Goal: Complete application form

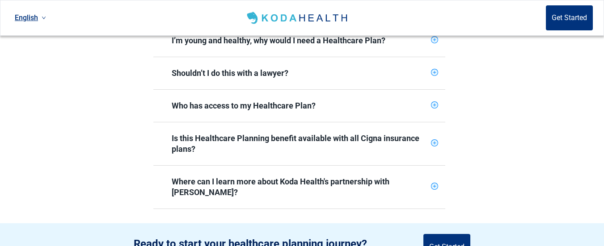
scroll to position [492, 0]
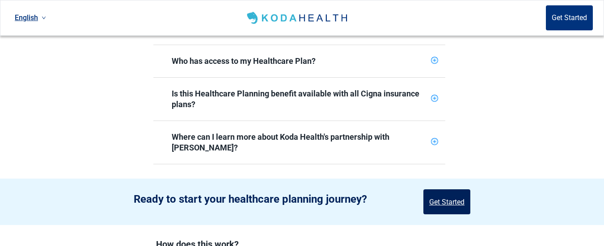
click at [440, 190] on button "Get Started" at bounding box center [446, 202] width 47 height 25
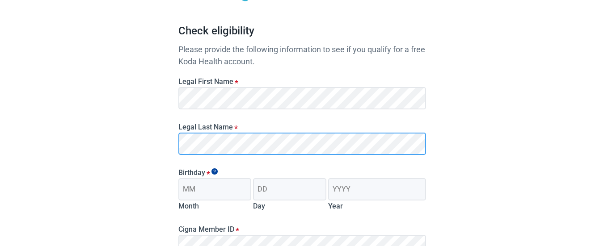
scroll to position [116, 0]
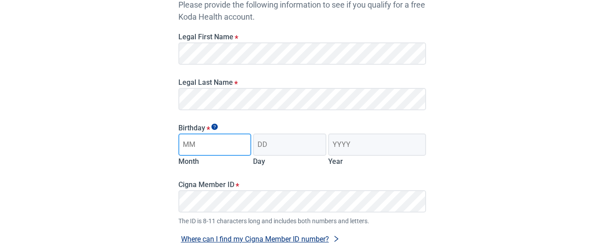
click at [204, 147] on input "Month" at bounding box center [214, 145] width 73 height 22
type input "05"
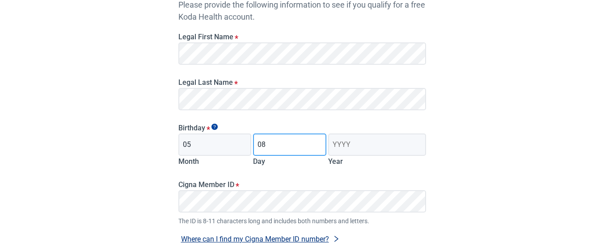
type input "08"
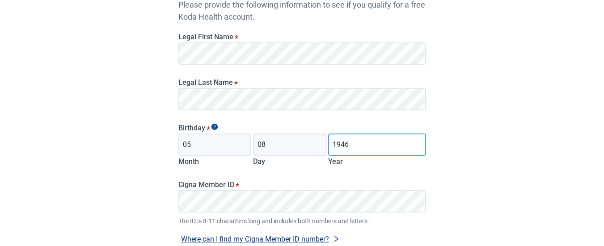
type input "1946"
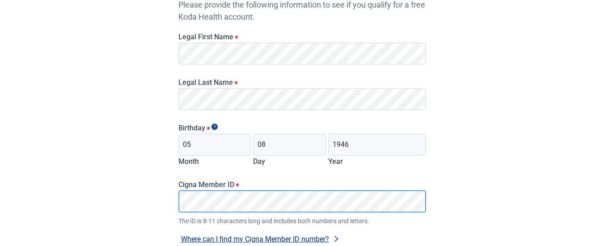
scroll to position [160, 0]
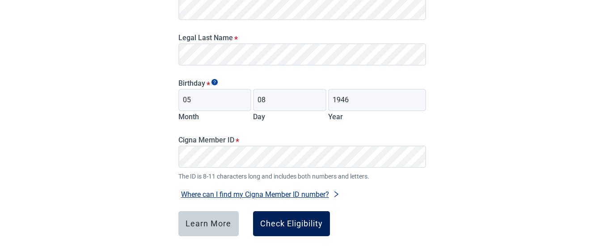
click at [293, 223] on div "Check Eligibility" at bounding box center [291, 223] width 63 height 9
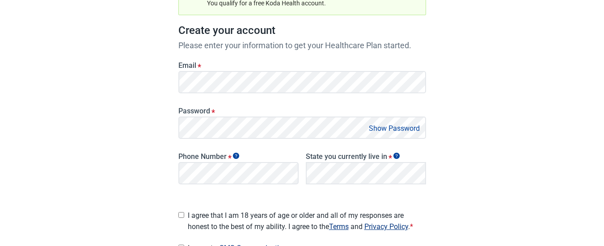
scroll to position [26, 0]
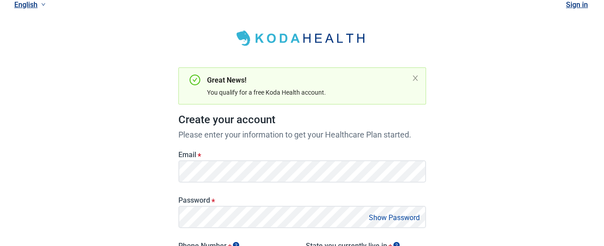
click at [384, 218] on button "Show Password" at bounding box center [394, 218] width 56 height 12
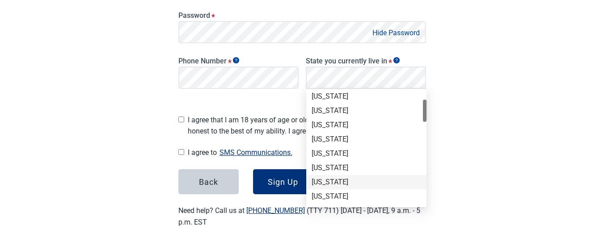
scroll to position [89, 0]
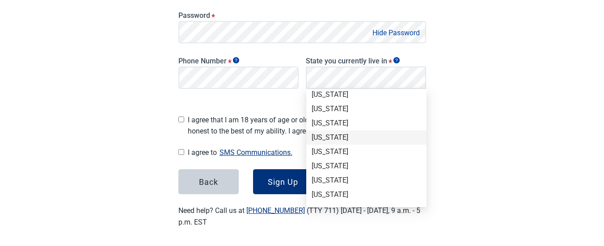
click at [324, 137] on div "[US_STATE]" at bounding box center [367, 138] width 110 height 10
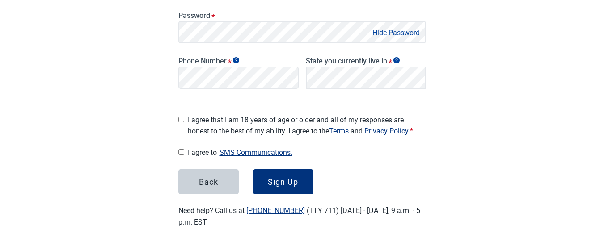
click at [182, 117] on input "I agree that I am 18 years of age or older and all of my responses are honest t…" at bounding box center [181, 120] width 6 height 6
checkbox input "true"
click at [183, 149] on input "I agree to SMS Communications." at bounding box center [181, 152] width 6 height 6
checkbox input "true"
click at [284, 181] on div "Sign Up" at bounding box center [283, 181] width 30 height 9
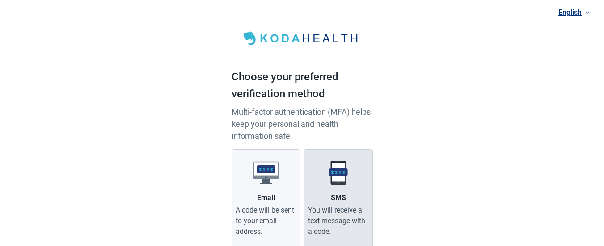
scroll to position [45, 0]
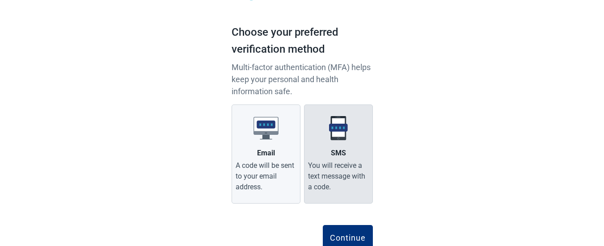
click at [346, 155] on label "SMS You will receive a text message with a code." at bounding box center [338, 154] width 69 height 99
click at [0, 0] on input "SMS You will receive a text message with a code." at bounding box center [0, 0] width 0 height 0
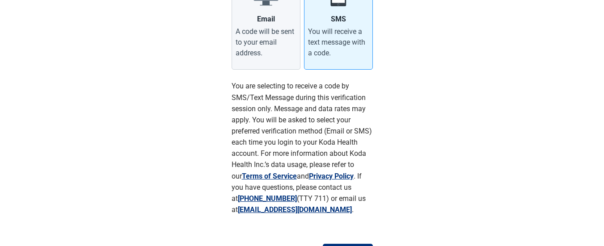
scroll to position [224, 0]
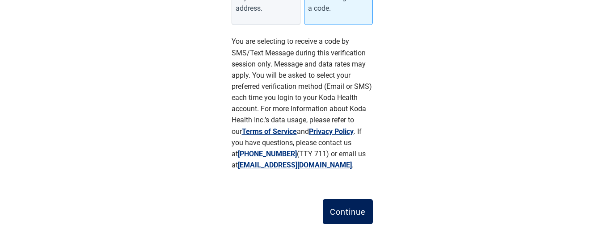
click at [346, 209] on div "Continue" at bounding box center [348, 211] width 36 height 9
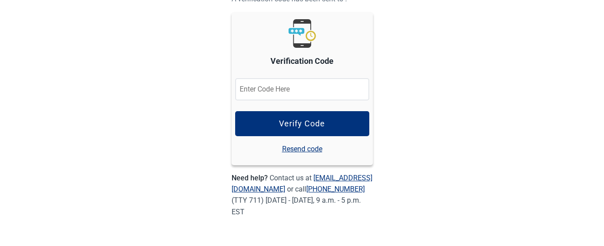
scroll to position [97, 0]
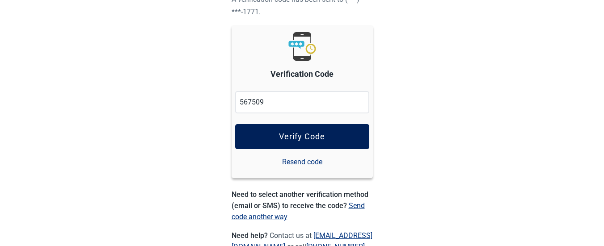
type input "567509"
click at [288, 141] on button "Verify Code" at bounding box center [302, 136] width 134 height 25
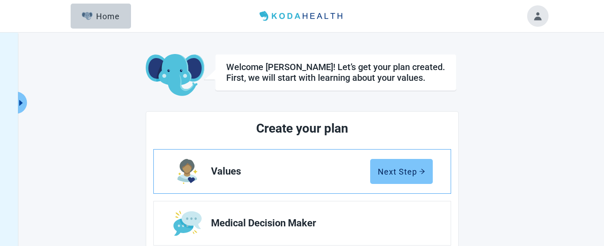
click at [405, 169] on div "Next Step" at bounding box center [401, 171] width 47 height 9
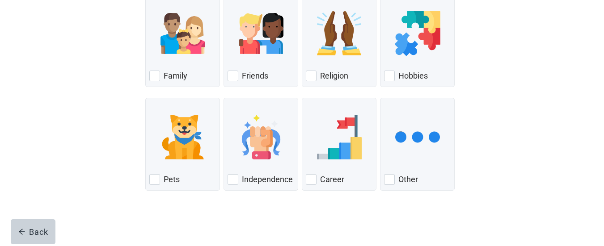
scroll to position [93, 0]
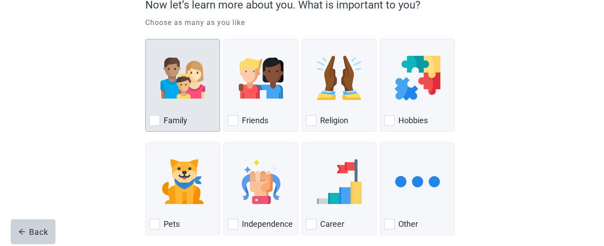
click at [155, 118] on div "Family, checkbox, not checked" at bounding box center [154, 120] width 11 height 11
click at [146, 39] on input "Family" at bounding box center [145, 39] width 0 height 0
checkbox input "true"
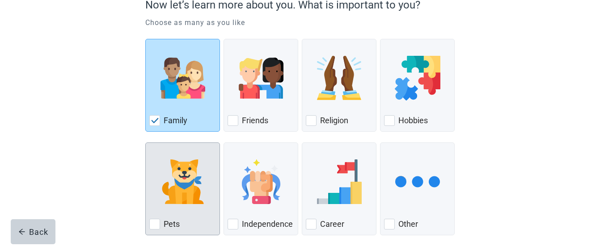
click at [154, 227] on div "Pets, checkbox, not checked" at bounding box center [154, 224] width 11 height 11
click at [146, 143] on input "Pets" at bounding box center [145, 143] width 0 height 0
checkbox input "true"
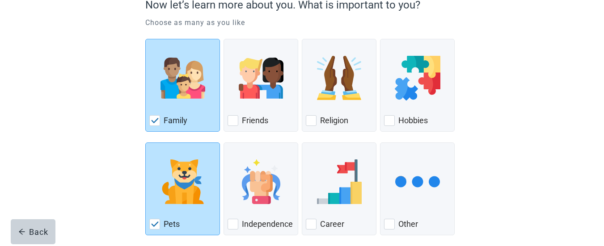
scroll to position [138, 0]
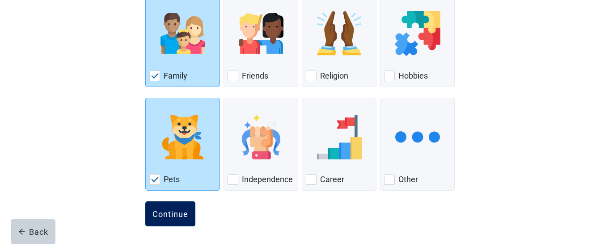
click at [165, 211] on div "Continue" at bounding box center [170, 214] width 36 height 9
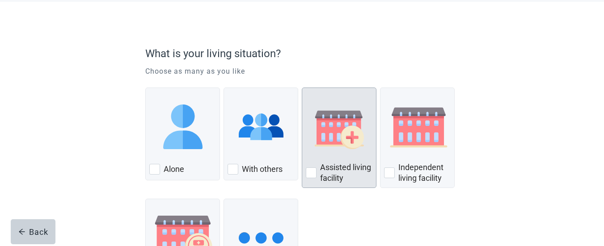
scroll to position [89, 0]
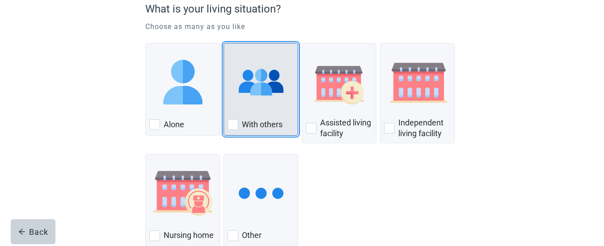
click at [233, 123] on div "With Others, checkbox, not checked" at bounding box center [233, 124] width 11 height 11
click at [224, 43] on input "With others" at bounding box center [224, 43] width 0 height 0
checkbox input "true"
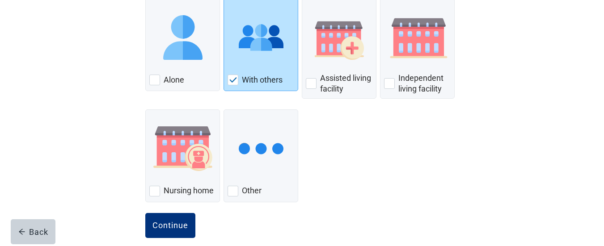
scroll to position [146, 0]
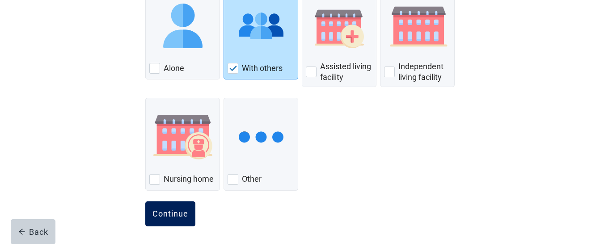
click at [170, 213] on div "Continue" at bounding box center [170, 214] width 36 height 9
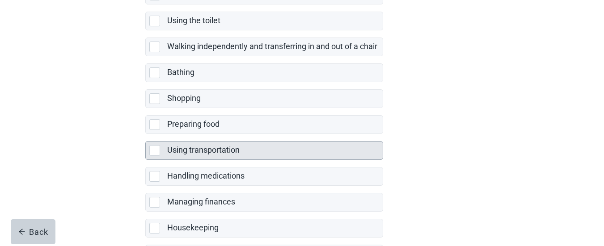
scroll to position [224, 0]
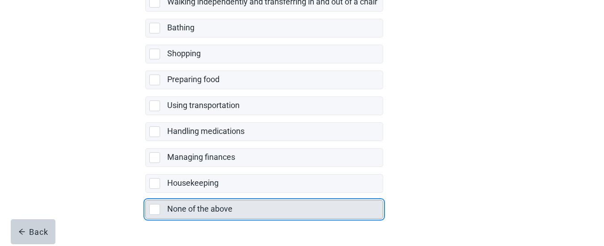
click at [154, 209] on div "None of the above, checkbox, not selected" at bounding box center [154, 209] width 11 height 11
click at [146, 194] on input "None of the above" at bounding box center [145, 193] width 0 height 0
checkbox input "true"
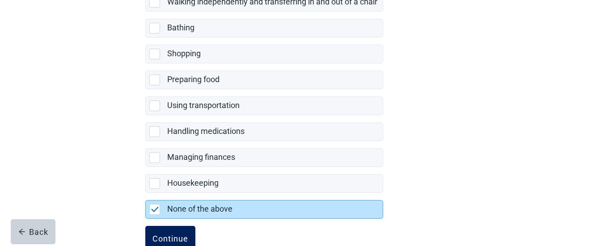
click at [168, 234] on div "Continue" at bounding box center [170, 238] width 36 height 9
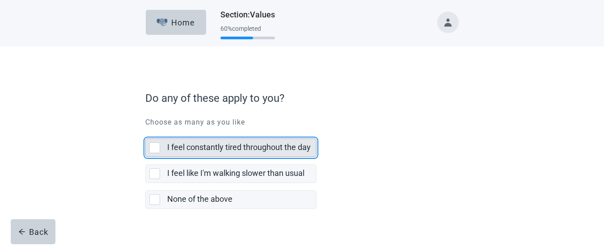
click at [156, 149] on div "I feel constantly tired throughout the day, checkbox, not selected" at bounding box center [154, 148] width 11 height 11
click at [146, 132] on input "I feel constantly tired throughout the day" at bounding box center [145, 131] width 0 height 0
checkbox input "true"
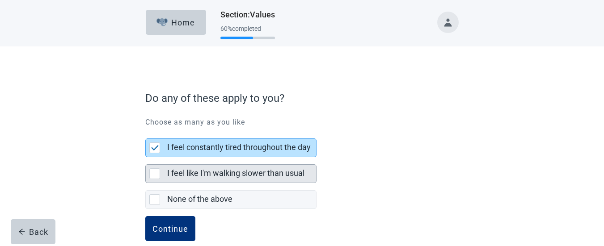
click at [154, 173] on div "I feel like I'm walking slower than usual, checkbox, not selected" at bounding box center [154, 174] width 11 height 11
click at [146, 158] on input "I feel like I'm walking slower than usual" at bounding box center [145, 157] width 0 height 0
checkbox input "true"
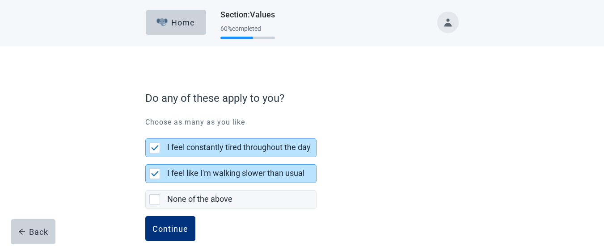
scroll to position [15, 0]
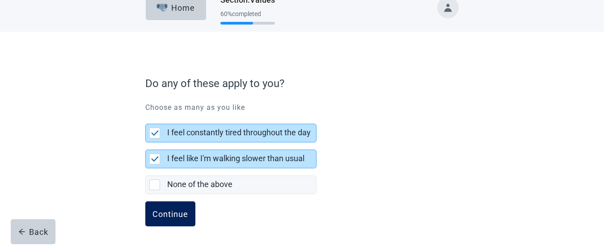
click at [177, 216] on div "Continue" at bounding box center [170, 214] width 36 height 9
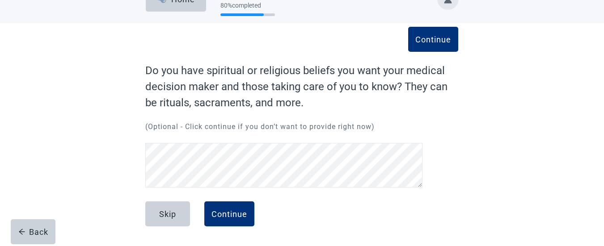
scroll to position [23, 0]
click at [225, 215] on div "Continue" at bounding box center [229, 214] width 36 height 9
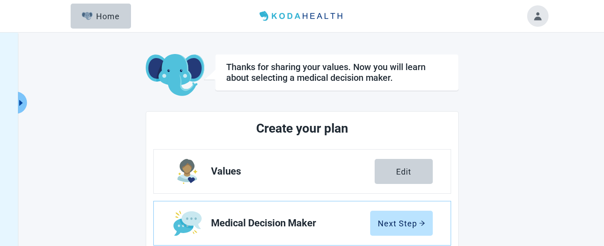
scroll to position [45, 0]
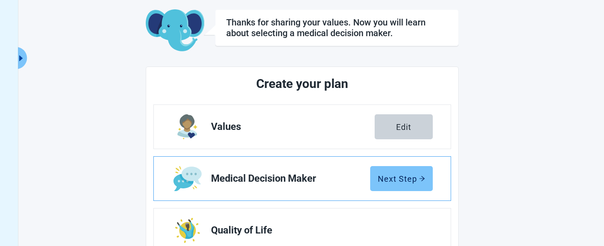
click at [400, 178] on div "Next Step" at bounding box center [401, 178] width 47 height 9
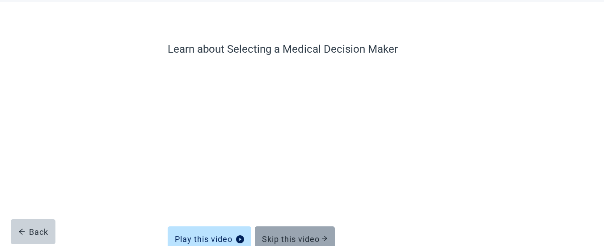
click at [284, 235] on div "Skip this video" at bounding box center [295, 239] width 66 height 9
click at [290, 237] on div "Skip this video" at bounding box center [295, 239] width 66 height 9
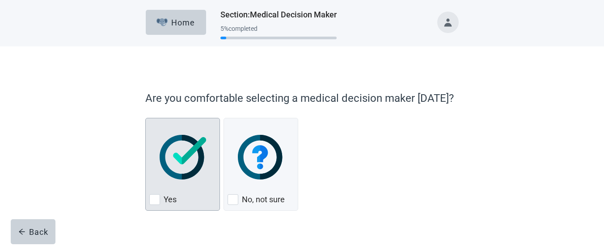
click at [156, 197] on div "Yes, checkbox, not checked" at bounding box center [154, 199] width 11 height 11
click at [146, 118] on input "Yes" at bounding box center [145, 118] width 0 height 0
checkbox input "true"
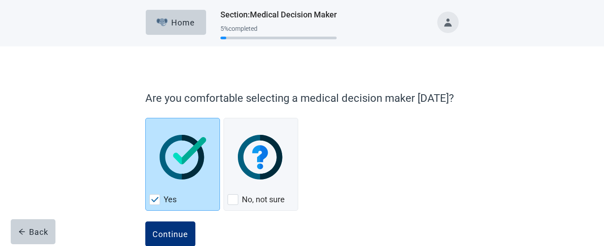
scroll to position [20, 0]
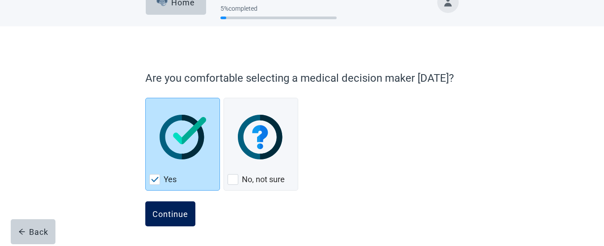
click at [170, 213] on div "Continue" at bounding box center [170, 214] width 36 height 9
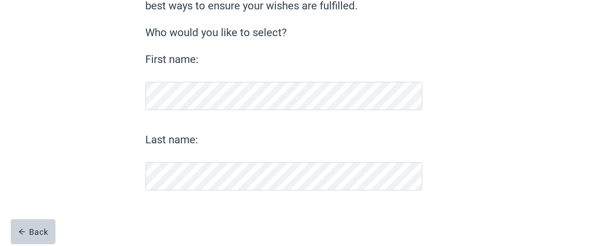
scroll to position [59, 0]
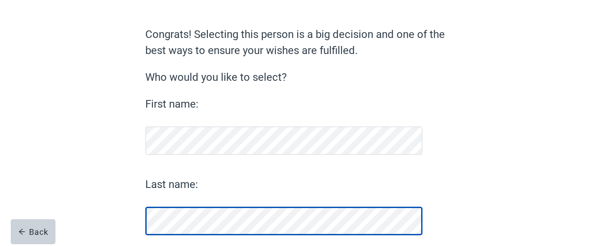
click at [261, 155] on div "First name: Last name:" at bounding box center [283, 165] width 277 height 139
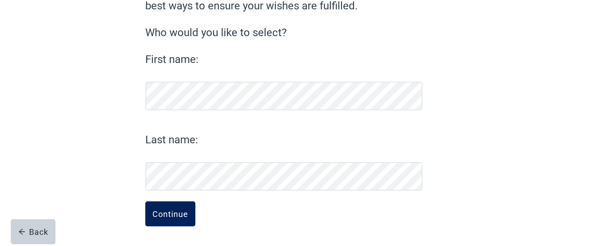
click at [171, 215] on div "Continue" at bounding box center [170, 214] width 36 height 9
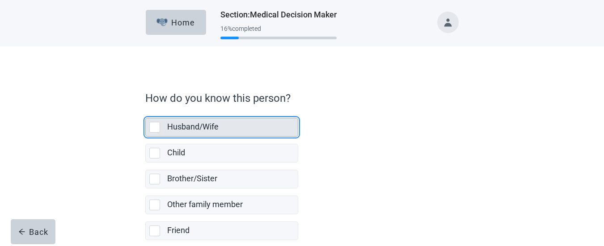
click at [154, 127] on div "Husband/Wife, checkbox, not selected" at bounding box center [154, 127] width 11 height 11
click at [146, 111] on input "Husband/Wife" at bounding box center [145, 111] width 0 height 0
checkbox input "true"
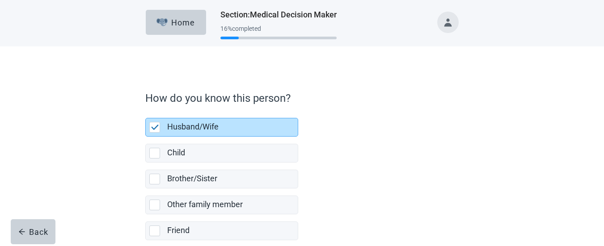
scroll to position [89, 0]
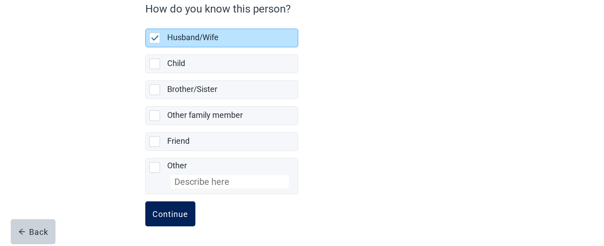
click at [169, 214] on div "Continue" at bounding box center [170, 214] width 36 height 9
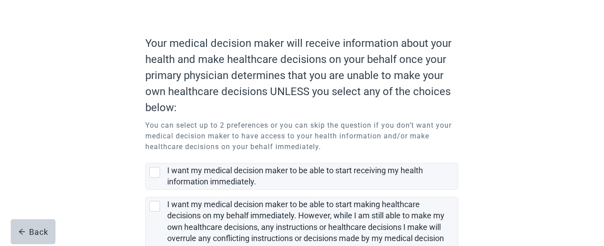
scroll to position [100, 0]
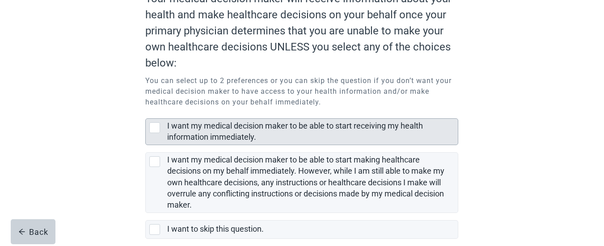
click at [154, 129] on div "I want my medical decision maker to be able to start receiving my health inform…" at bounding box center [154, 127] width 11 height 11
click at [146, 112] on input "I want my medical decision maker to be able to start receiving my health inform…" at bounding box center [145, 111] width 0 height 0
checkbox input "true"
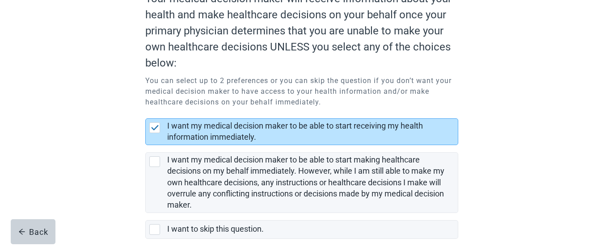
scroll to position [144, 0]
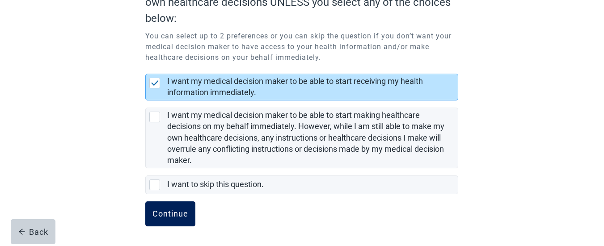
click at [164, 212] on div "Continue" at bounding box center [170, 214] width 36 height 9
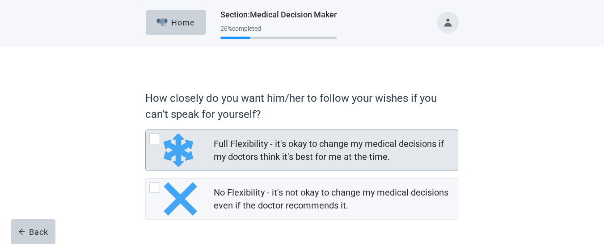
click at [156, 139] on div "Full Flexibility - it's okay to change my medical decisions if my doctors think…" at bounding box center [154, 139] width 11 height 11
click at [146, 130] on input "Full Flexibility - it's okay to change my medical decisions if my doctors think…" at bounding box center [145, 130] width 0 height 0
radio input "true"
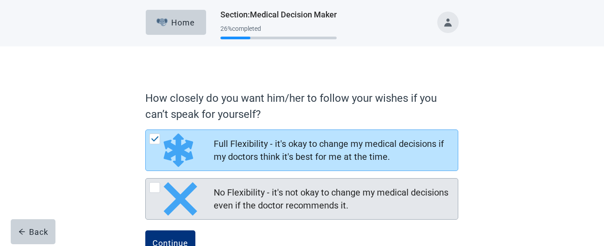
scroll to position [29, 0]
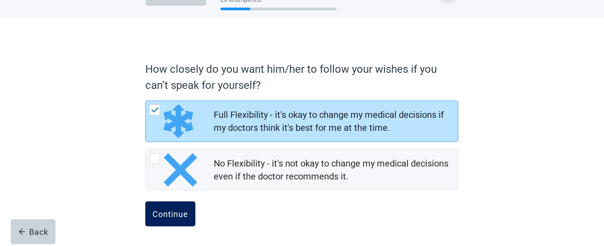
click at [181, 212] on div "Continue" at bounding box center [170, 214] width 36 height 9
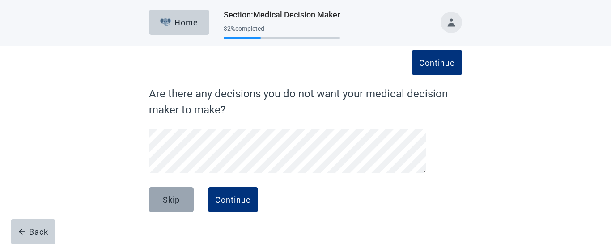
click at [169, 197] on div "Skip" at bounding box center [171, 199] width 17 height 9
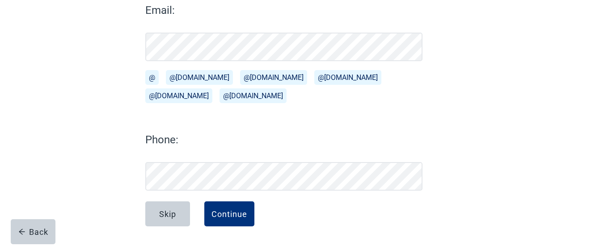
scroll to position [42, 0]
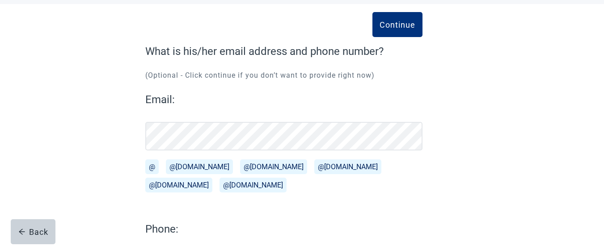
click at [258, 120] on div "Email: @ @[DOMAIN_NAME][EMAIL_ADDRESS][DOMAIN_NAME] @[DOMAIN_NAME][EMAIL_ADDRES…" at bounding box center [283, 146] width 277 height 108
click at [212, 178] on button "@[DOMAIN_NAME]" at bounding box center [178, 185] width 67 height 15
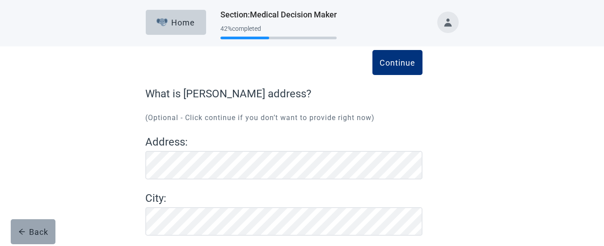
click at [42, 230] on div "Back" at bounding box center [33, 232] width 30 height 9
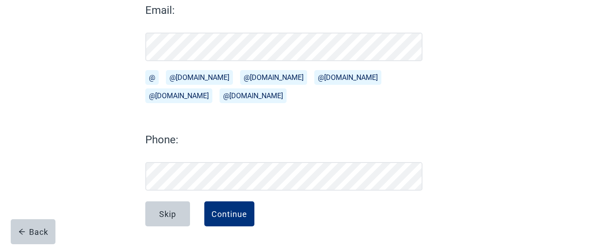
scroll to position [132, 0]
click at [221, 214] on div "Continue" at bounding box center [229, 214] width 36 height 9
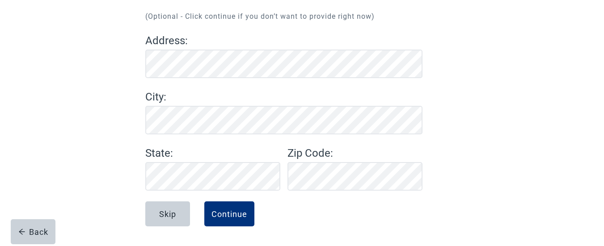
scroll to position [101, 0]
click at [227, 217] on div "Continue" at bounding box center [229, 214] width 36 height 9
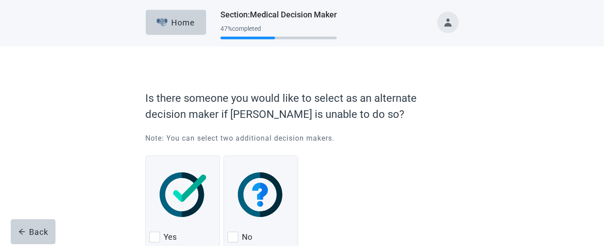
scroll to position [45, 0]
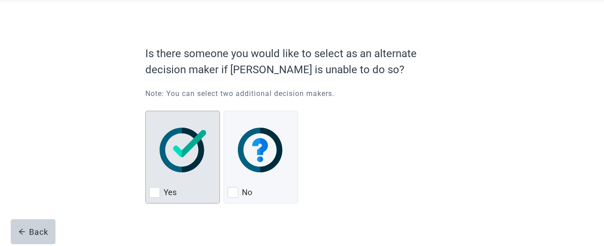
click at [153, 193] on div "Yes, checkbox, not checked" at bounding box center [154, 192] width 11 height 11
click at [146, 111] on input "Yes" at bounding box center [145, 111] width 0 height 0
checkbox input "true"
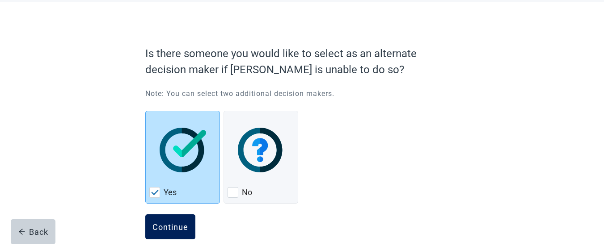
click at [167, 223] on div "Continue" at bounding box center [170, 227] width 36 height 9
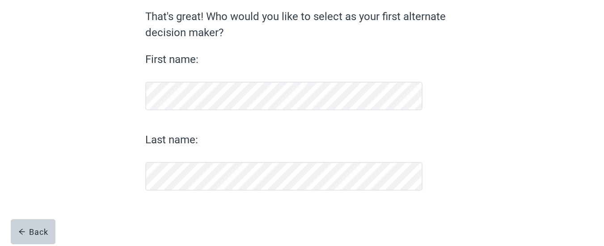
scroll to position [77, 0]
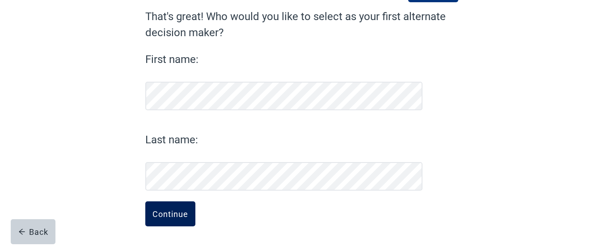
click at [173, 215] on div "Continue" at bounding box center [170, 214] width 36 height 9
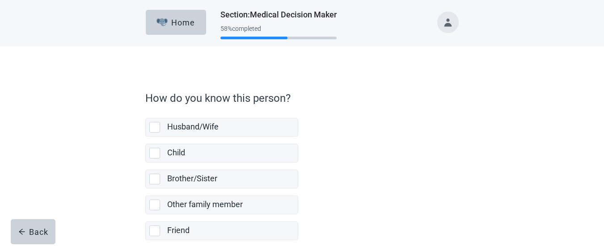
scroll to position [45, 0]
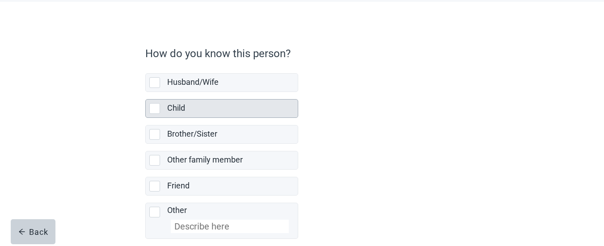
click at [156, 108] on div "Child, checkbox, not selected" at bounding box center [154, 108] width 11 height 11
click at [146, 93] on input "Child" at bounding box center [145, 92] width 0 height 0
checkbox input "true"
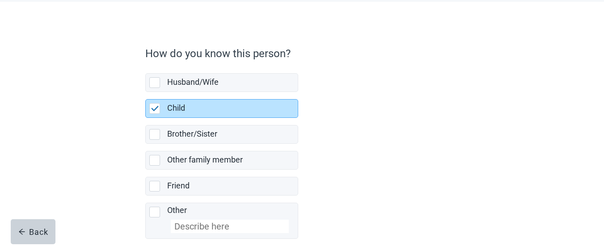
scroll to position [89, 0]
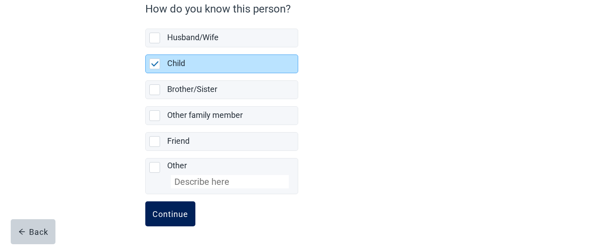
click at [170, 215] on div "Continue" at bounding box center [170, 214] width 36 height 9
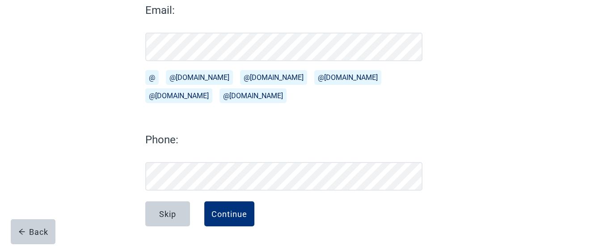
scroll to position [132, 0]
click at [225, 211] on div "Continue" at bounding box center [229, 214] width 36 height 9
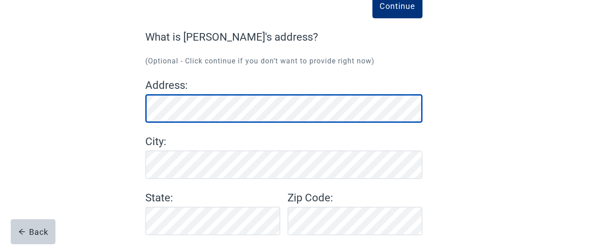
scroll to position [101, 0]
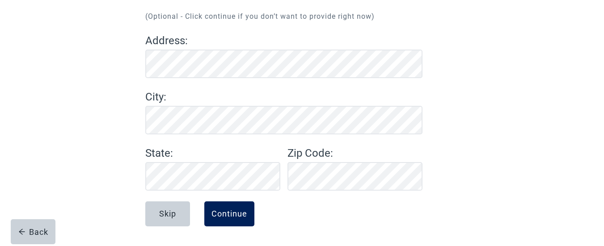
click at [226, 213] on div "Continue" at bounding box center [229, 214] width 36 height 9
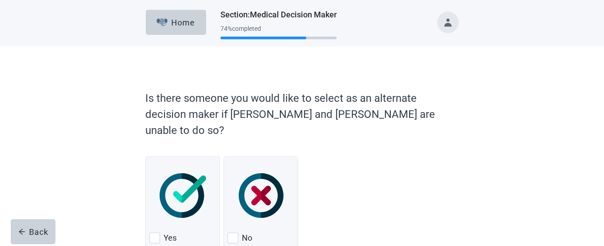
scroll to position [42, 0]
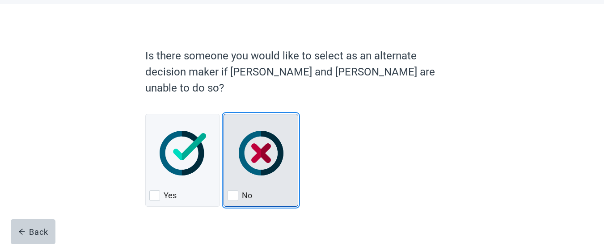
click at [235, 190] on div "No, checkbox, not checked" at bounding box center [233, 195] width 11 height 11
click at [224, 114] on input "No" at bounding box center [224, 114] width 0 height 0
checkbox input "true"
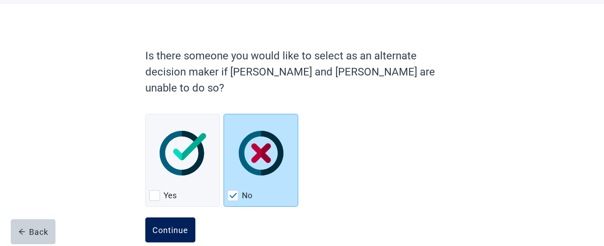
click at [161, 226] on div "Continue" at bounding box center [170, 230] width 36 height 9
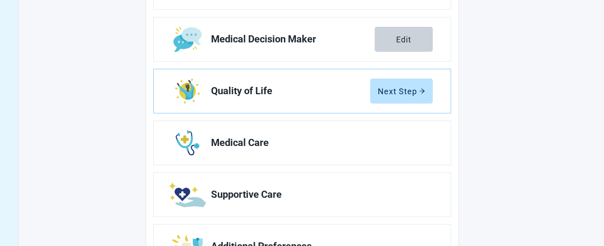
scroll to position [139, 0]
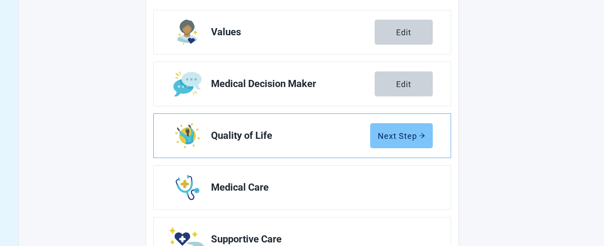
click at [390, 132] on div "Next Step" at bounding box center [401, 135] width 47 height 9
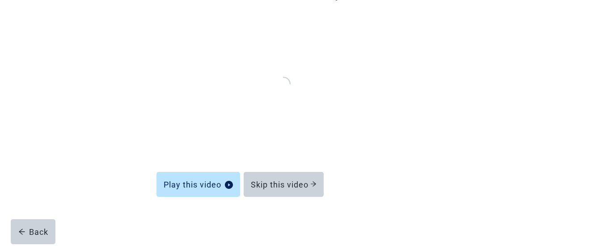
scroll to position [114, 0]
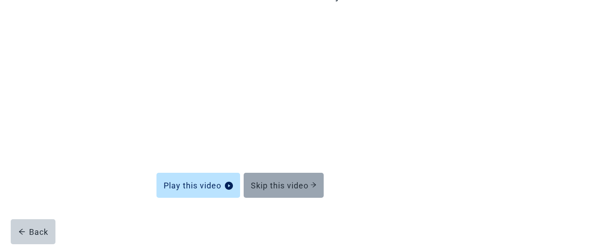
click at [300, 182] on div "Skip this video" at bounding box center [284, 185] width 66 height 9
click at [316, 182] on icon "arrow-right" at bounding box center [313, 185] width 6 height 6
click at [274, 184] on div "Skip this video" at bounding box center [284, 185] width 66 height 9
click at [270, 184] on div "Skip this video" at bounding box center [284, 185] width 66 height 9
click at [258, 186] on div "Skip this video" at bounding box center [284, 185] width 66 height 9
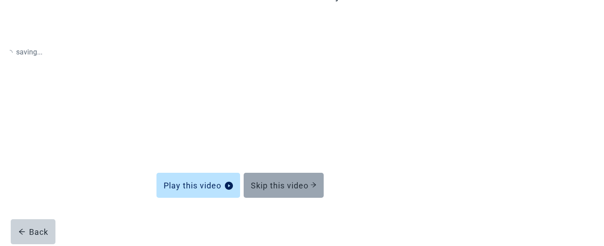
click at [258, 186] on div "Skip this video" at bounding box center [284, 185] width 66 height 9
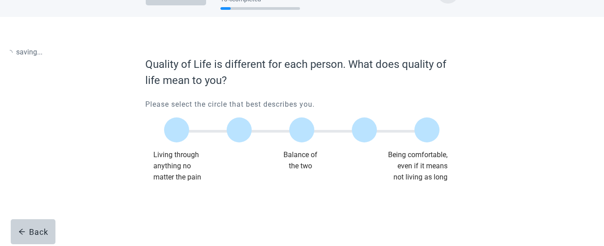
scroll to position [105, 0]
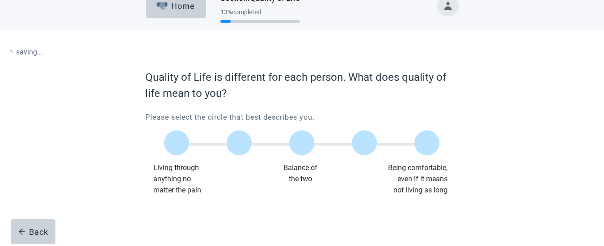
drag, startPoint x: 258, startPoint y: 186, endPoint x: 316, endPoint y: 184, distance: 57.7
click at [316, 202] on div "Main content" at bounding box center [301, 224] width 313 height 45
click at [426, 143] on label "Main content" at bounding box center [426, 143] width 25 height 25
click at [427, 143] on input "Quality of life scale: 100 out of 100. Being comfortable, even if it means not …" at bounding box center [427, 143] width 0 height 0
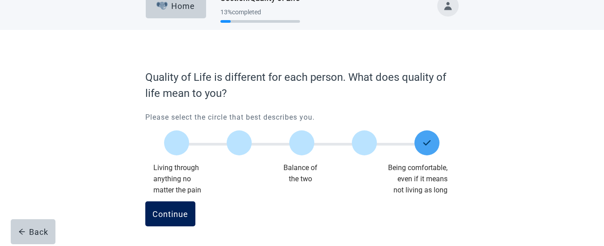
click at [168, 209] on button "Continue" at bounding box center [170, 214] width 50 height 25
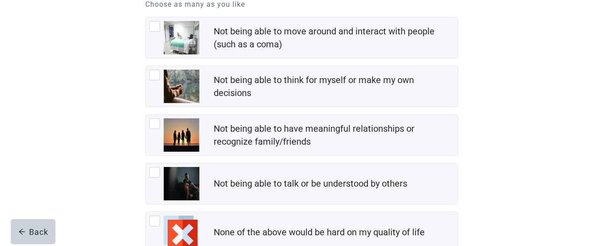
scroll to position [89, 0]
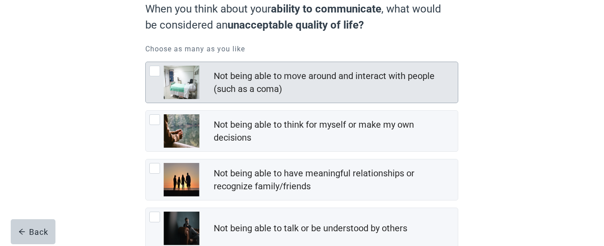
click at [156, 74] on div "Not being able to move around and interact with people (such as a coma), checkb…" at bounding box center [154, 71] width 11 height 11
click at [146, 62] on input "Not being able to move around and interact with people (such as a coma)" at bounding box center [145, 62] width 0 height 0
checkbox input "true"
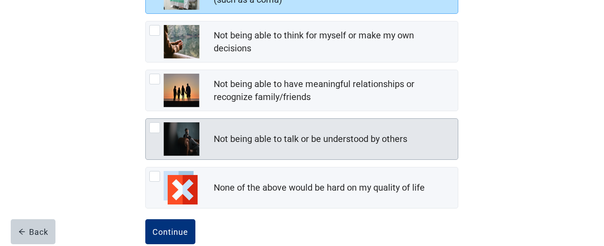
scroll to position [134, 0]
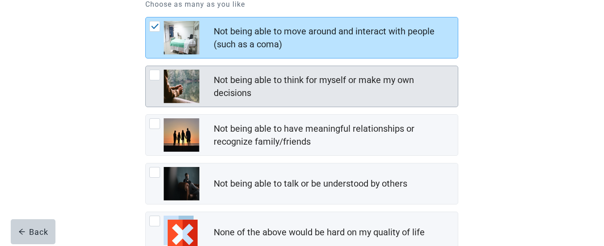
click at [155, 76] on div "Not being able to think for myself or make my own decisions, checkbox, not chec…" at bounding box center [154, 75] width 11 height 11
click at [146, 66] on input "Not being able to think for myself or make my own decisions" at bounding box center [145, 66] width 0 height 0
checkbox input "true"
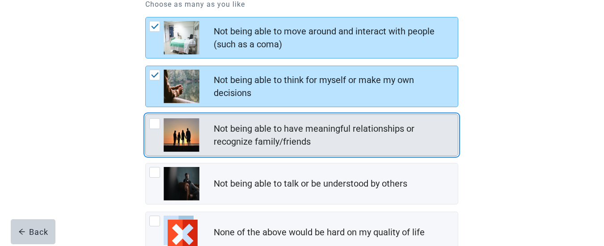
click at [154, 125] on div "Not being able to have meaningful relationships or recognize family/friends, ch…" at bounding box center [154, 123] width 11 height 11
click at [146, 115] on input "Not being able to have meaningful relationships or recognize family/friends" at bounding box center [145, 114] width 0 height 0
checkbox input "true"
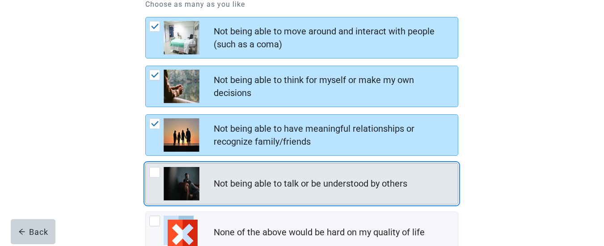
click at [153, 172] on div "Not being able to talk or be understood by others, checkbox, not checked" at bounding box center [154, 172] width 11 height 11
click at [146, 164] on input "Not being able to talk or be understood by others" at bounding box center [145, 163] width 0 height 0
checkbox input "true"
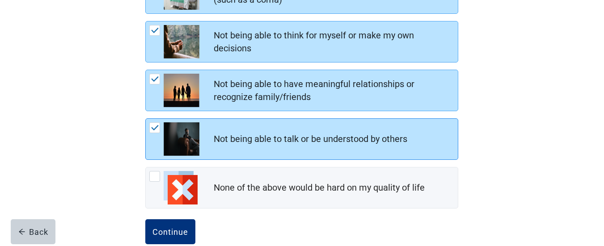
scroll to position [197, 0]
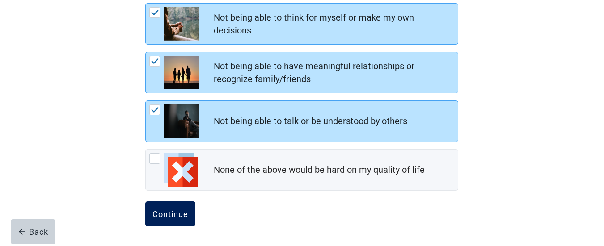
click at [171, 212] on div "Continue" at bounding box center [170, 214] width 36 height 9
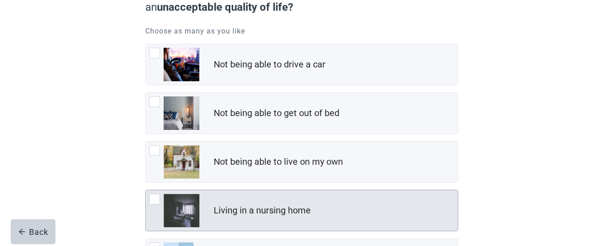
scroll to position [63, 0]
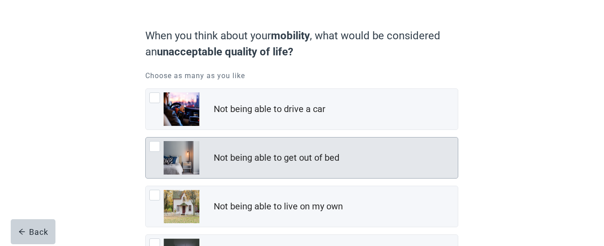
click at [156, 148] on div "Not being able to get out of bed, checkbox, not checked" at bounding box center [154, 146] width 11 height 11
click at [146, 138] on input "Not being able to get out of bed" at bounding box center [145, 137] width 0 height 0
checkbox input "true"
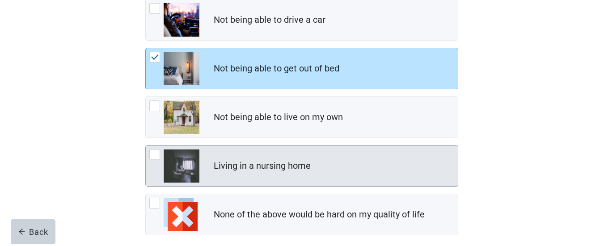
scroll to position [197, 0]
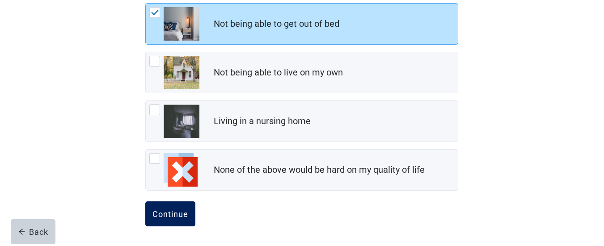
click at [175, 211] on div "Continue" at bounding box center [170, 214] width 36 height 9
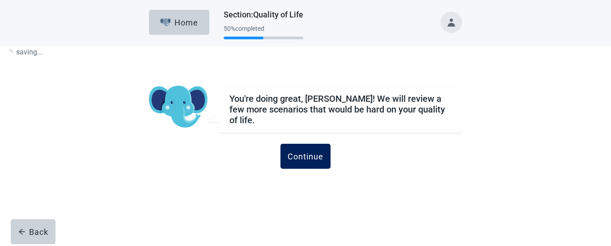
click at [304, 152] on div "Continue" at bounding box center [305, 156] width 36 height 9
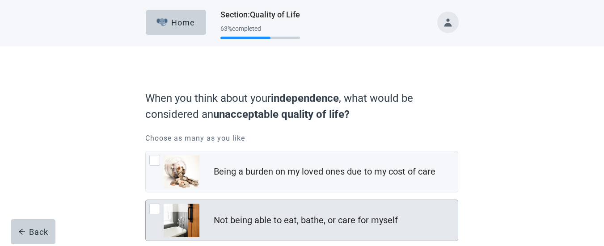
scroll to position [45, 0]
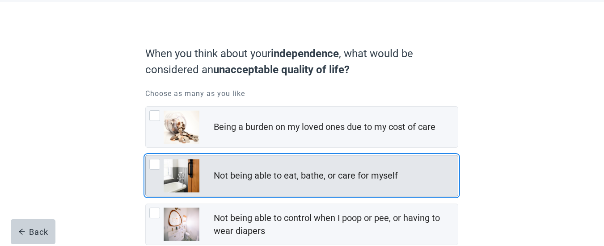
click at [156, 164] on div "Not being able to eat, bathe, or care for myself, checkbox, not checked" at bounding box center [154, 164] width 11 height 11
click at [146, 156] on input "Not being able to eat, bathe, or care for myself" at bounding box center [145, 155] width 0 height 0
checkbox input "true"
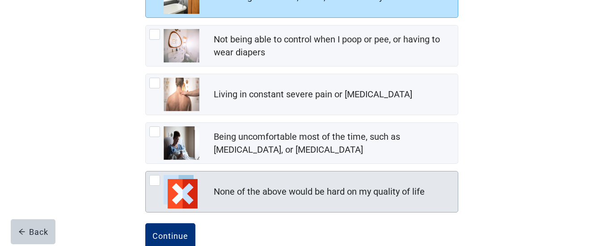
scroll to position [179, 0]
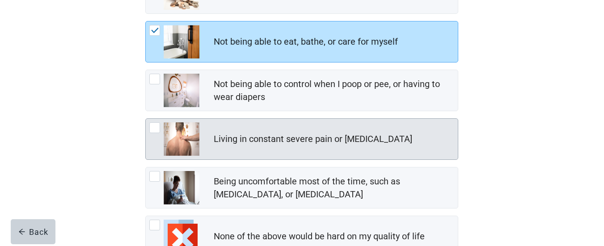
click at [156, 127] on div "Living in constant severe pain or shortness of breath, checkbox, not checked" at bounding box center [154, 127] width 11 height 11
click at [146, 119] on input "Living in constant severe pain or [MEDICAL_DATA]" at bounding box center [145, 118] width 0 height 0
checkbox input "true"
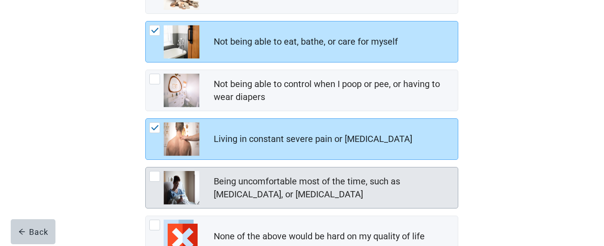
click at [156, 176] on div "Being uncomfortable most of the time, such as nausea, vomiting, or diarrhea, ch…" at bounding box center [154, 176] width 11 height 11
click at [146, 168] on input "Being uncomfortable most of the time, such as [MEDICAL_DATA], or [MEDICAL_DATA]" at bounding box center [145, 167] width 0 height 0
checkbox input "true"
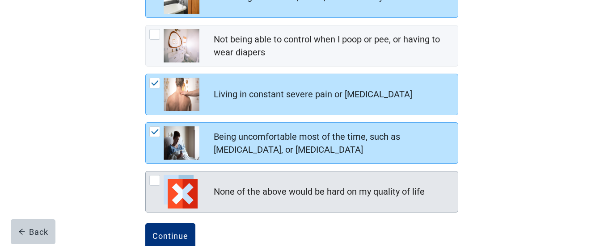
scroll to position [245, 0]
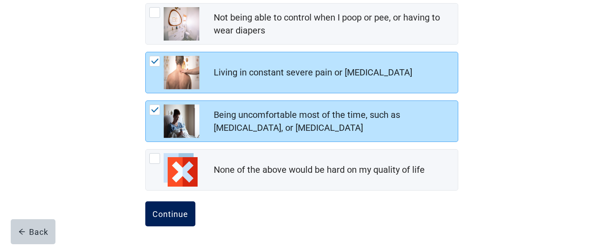
click at [171, 213] on div "Continue" at bounding box center [170, 214] width 36 height 9
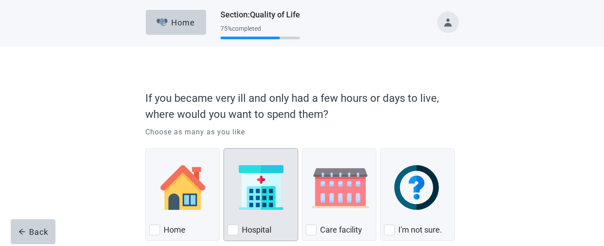
scroll to position [51, 0]
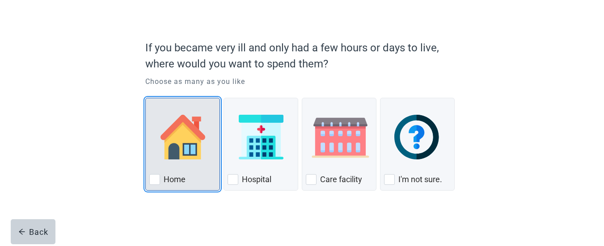
click at [155, 179] on div "Home, checkbox, not checked" at bounding box center [154, 179] width 11 height 11
click at [146, 98] on input "Home" at bounding box center [145, 98] width 0 height 0
checkbox input "true"
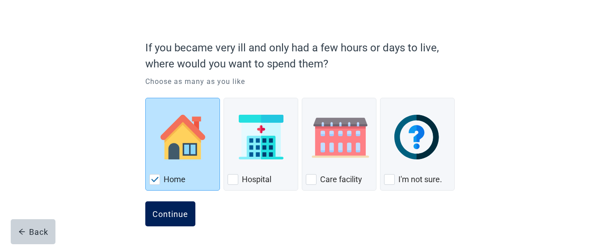
click at [163, 214] on div "Continue" at bounding box center [170, 214] width 36 height 9
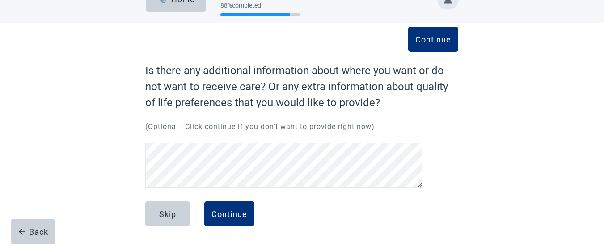
scroll to position [23, 0]
click at [228, 215] on div "Continue" at bounding box center [229, 214] width 36 height 9
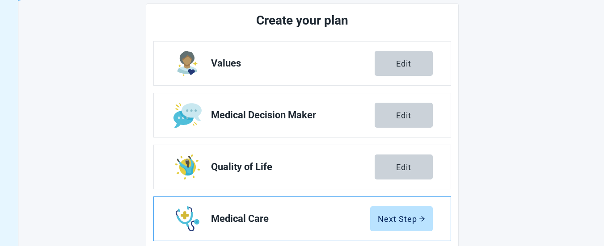
scroll to position [157, 0]
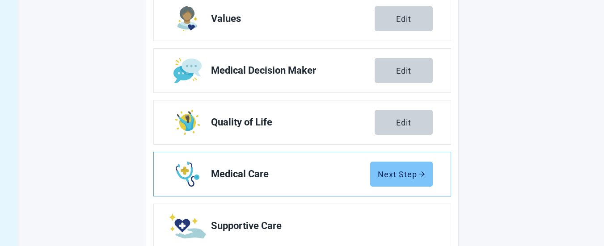
click at [395, 176] on div "Next Step" at bounding box center [401, 174] width 47 height 9
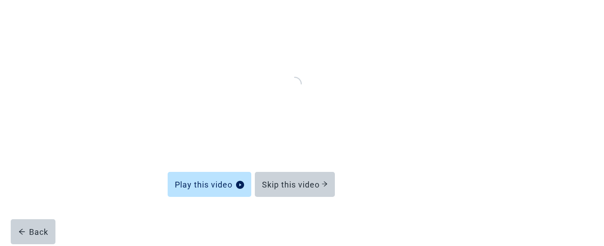
scroll to position [98, 0]
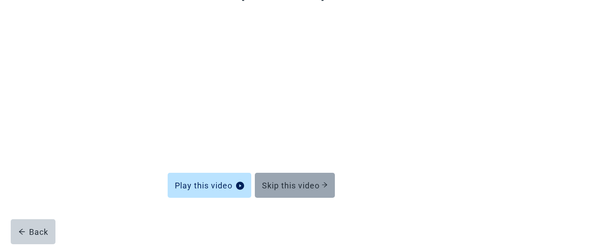
click at [326, 184] on icon "arrow-right" at bounding box center [324, 185] width 6 height 6
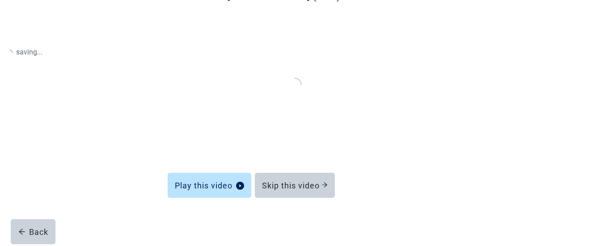
click at [326, 185] on form "Learn about [MEDICAL_DATA] (CPR) Play this video Skip this video Back" at bounding box center [302, 116] width 268 height 259
click at [37, 233] on div "Back" at bounding box center [33, 232] width 30 height 9
click at [35, 230] on div "Back" at bounding box center [33, 232] width 30 height 9
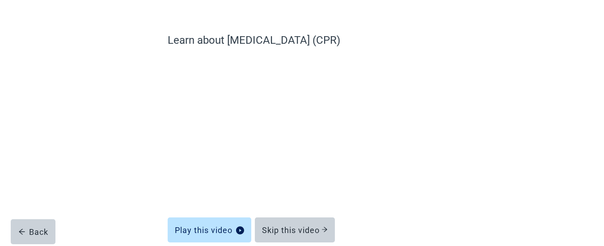
scroll to position [98, 0]
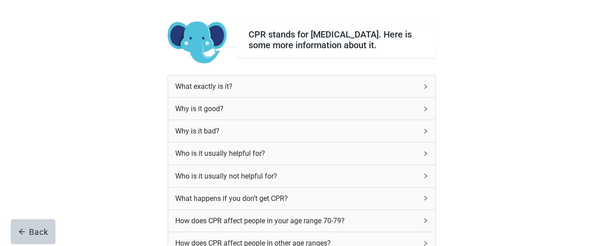
scroll to position [98, 0]
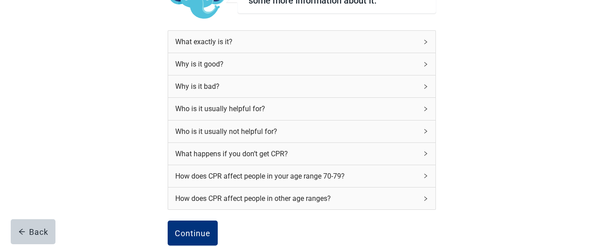
click at [427, 67] on icon "right" at bounding box center [425, 64] width 5 height 5
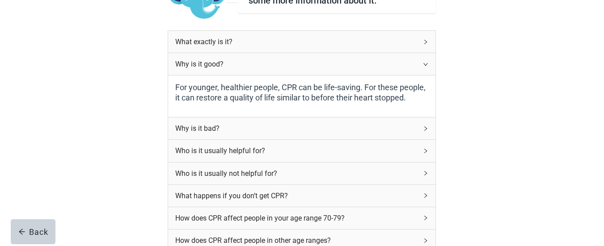
click at [426, 131] on icon "right" at bounding box center [425, 128] width 5 height 5
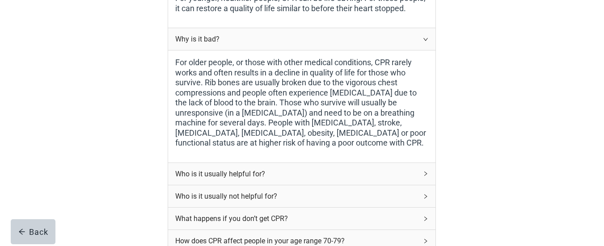
scroll to position [232, 0]
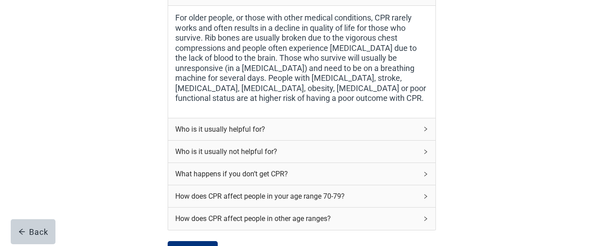
click at [426, 155] on icon "right" at bounding box center [425, 151] width 5 height 5
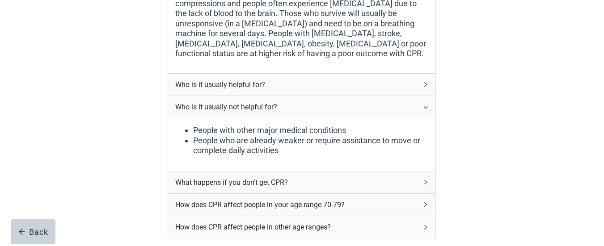
scroll to position [322, 0]
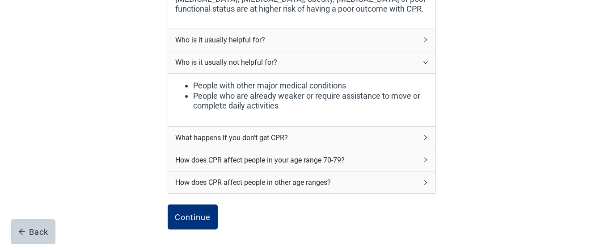
click at [427, 140] on icon "right" at bounding box center [425, 137] width 5 height 5
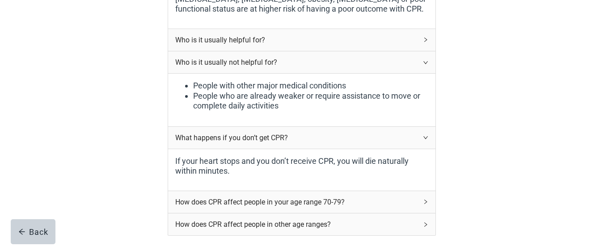
scroll to position [367, 0]
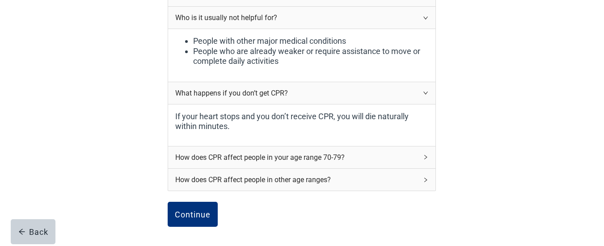
click at [425, 159] on icon "right" at bounding box center [425, 157] width 5 height 5
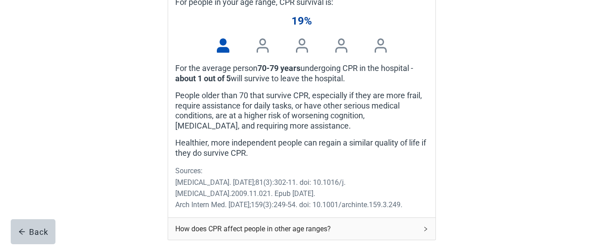
scroll to position [590, 0]
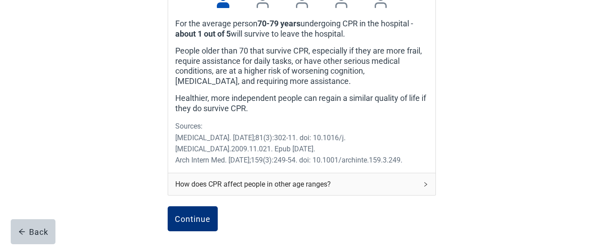
click at [426, 187] on icon "right" at bounding box center [425, 184] width 5 height 5
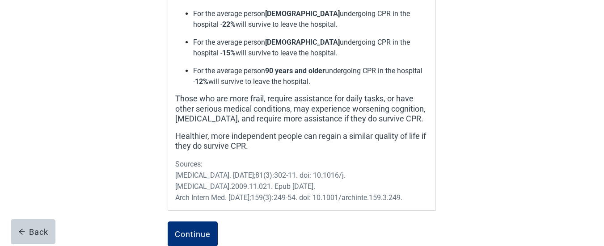
scroll to position [901, 0]
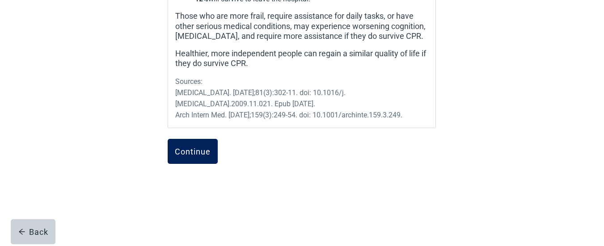
click at [198, 147] on div "Continue" at bounding box center [193, 151] width 36 height 9
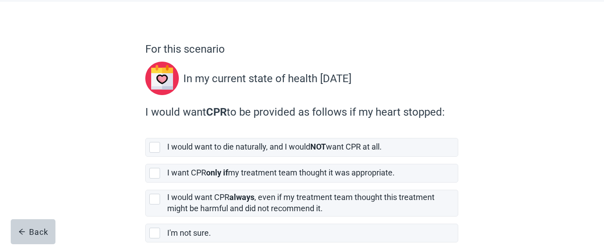
scroll to position [89, 0]
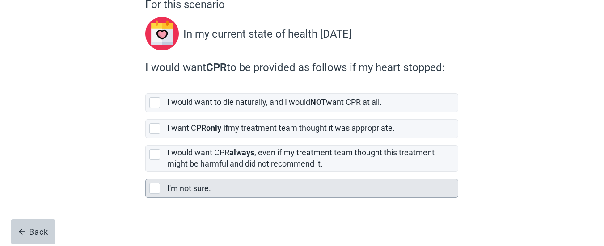
click at [155, 191] on div "I'm not sure., checkbox, not selected" at bounding box center [154, 188] width 11 height 11
click at [146, 173] on input "I'm not sure." at bounding box center [145, 172] width 0 height 0
checkbox input "true"
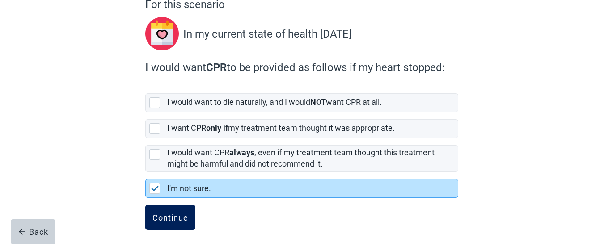
click at [168, 219] on div "Continue" at bounding box center [170, 217] width 36 height 9
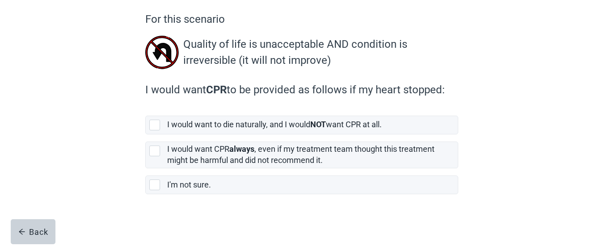
scroll to position [30, 0]
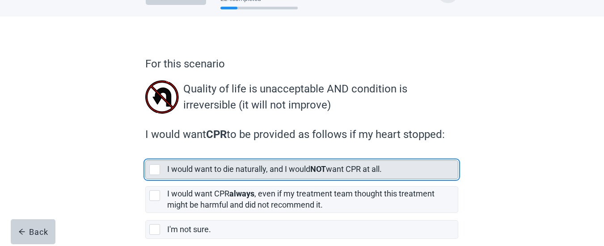
click at [155, 170] on div "[object Object], checkbox, not selected" at bounding box center [154, 169] width 11 height 11
click at [146, 154] on input "I would want to die naturally, and I would NOT want CPR at all." at bounding box center [145, 153] width 0 height 0
checkbox input "true"
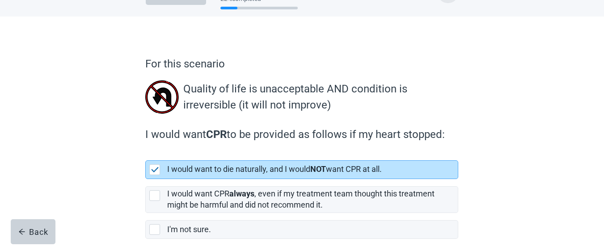
scroll to position [75, 0]
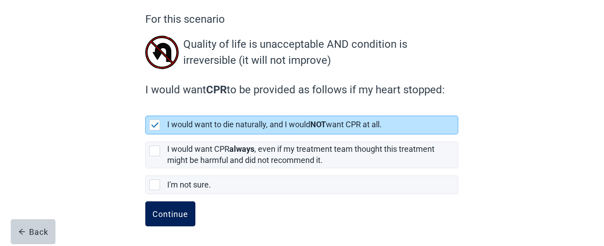
click at [166, 216] on div "Continue" at bounding box center [170, 214] width 36 height 9
